Goal: Find specific page/section: Find specific page/section

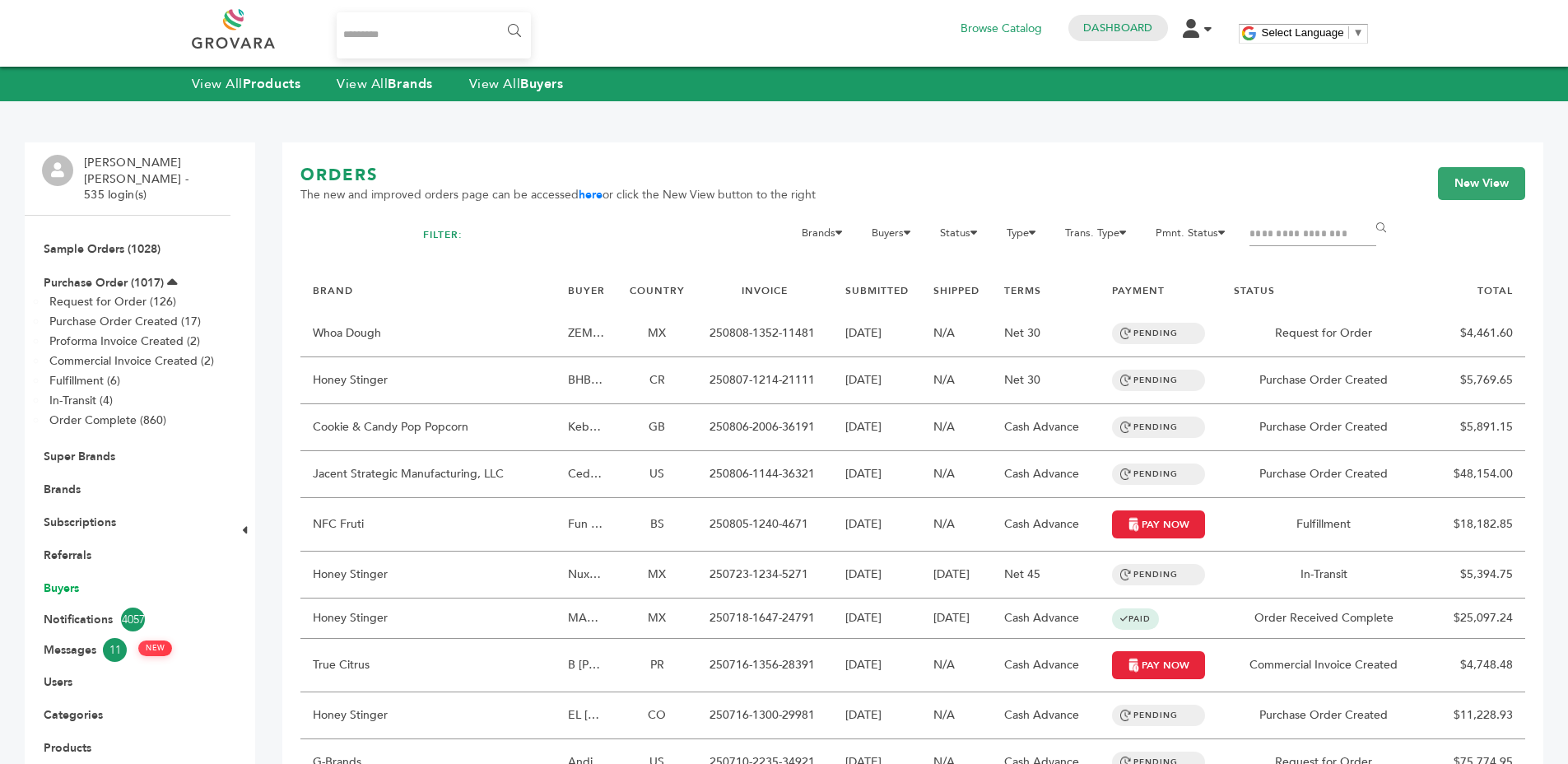
click at [64, 580] on link "Buyers" at bounding box center [61, 588] width 35 height 16
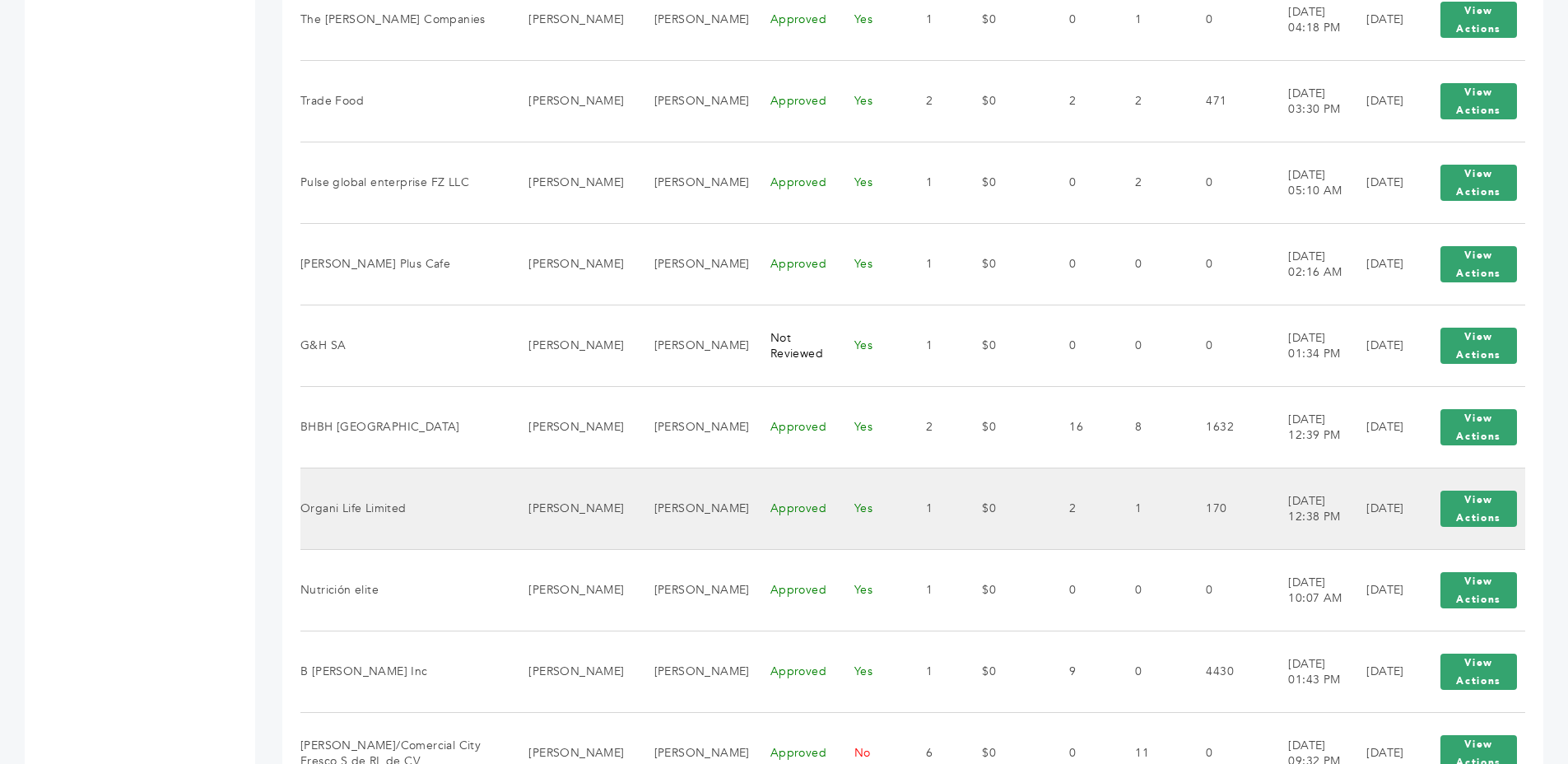
scroll to position [1793, 0]
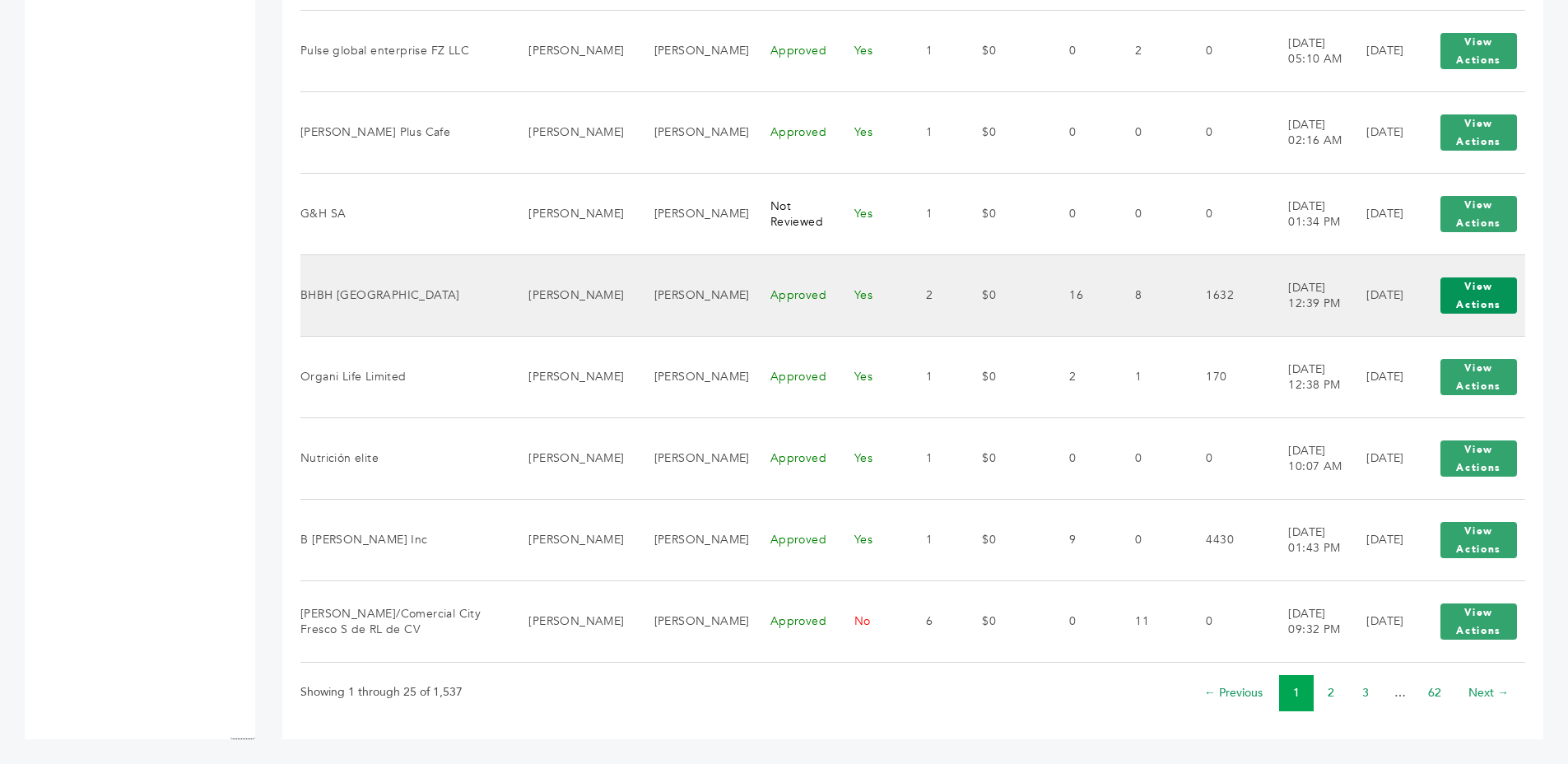
click at [1475, 279] on button "View Actions" at bounding box center [1478, 295] width 76 height 36
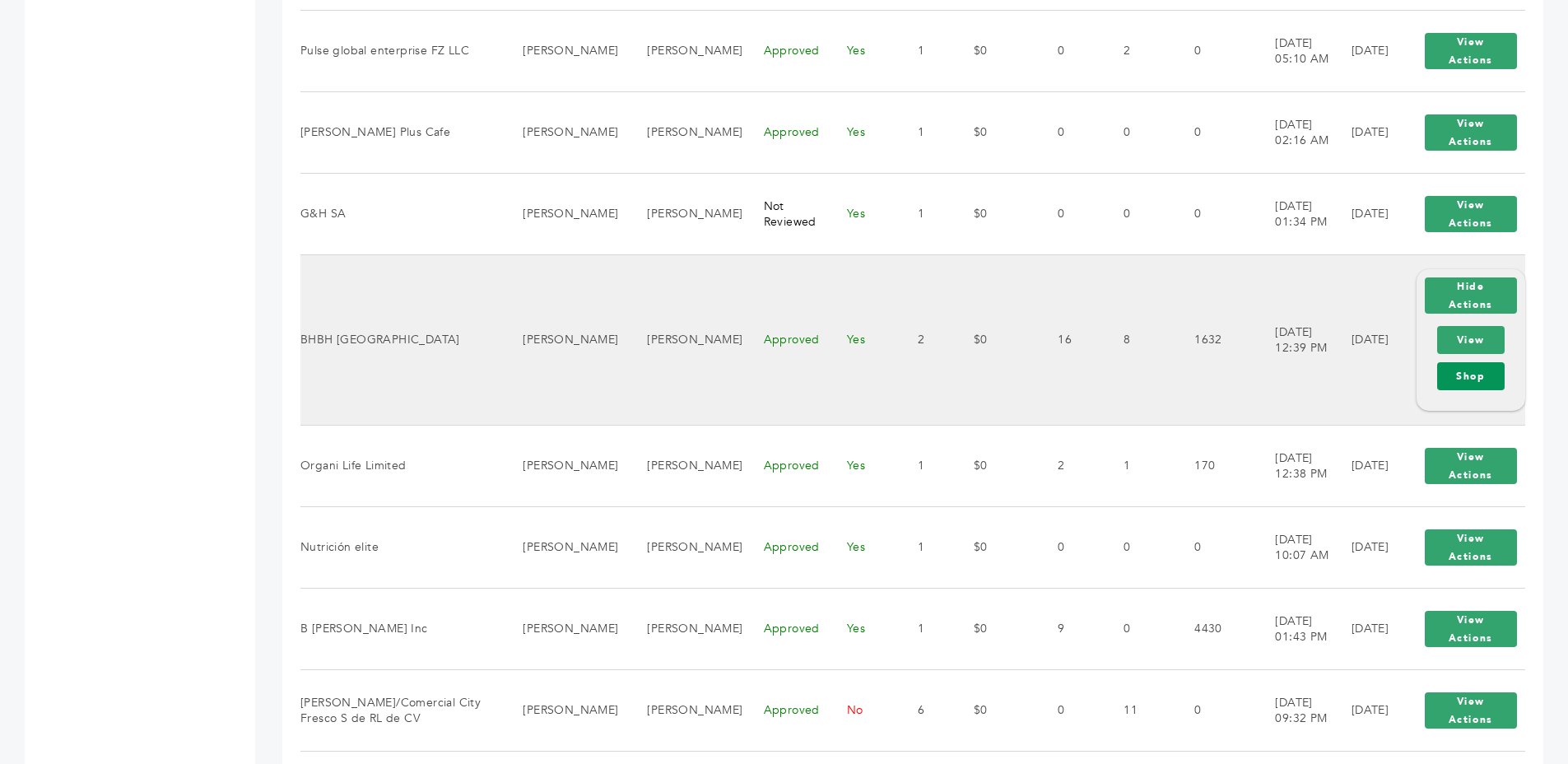
click at [1473, 373] on link "Shop" at bounding box center [1470, 376] width 67 height 28
